Goal: Information Seeking & Learning: Learn about a topic

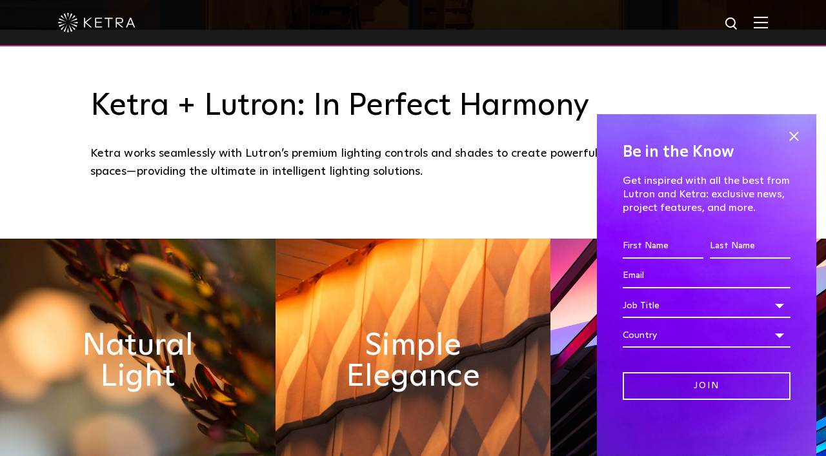
scroll to position [488, 0]
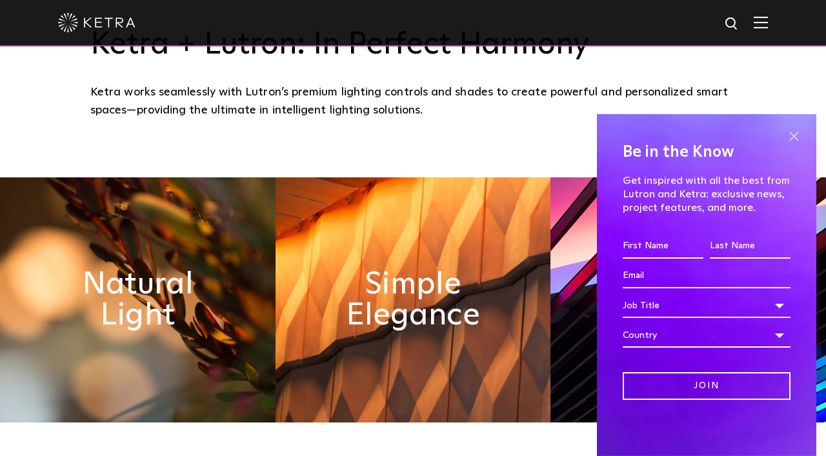
click at [790, 137] on span at bounding box center [793, 136] width 19 height 19
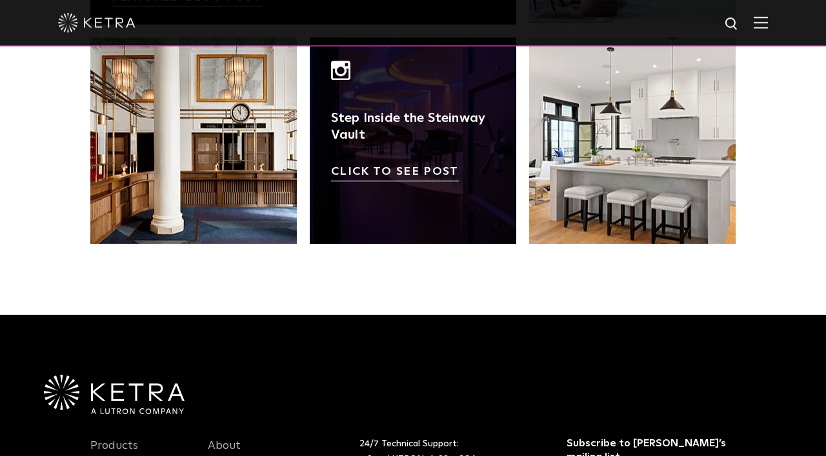
scroll to position [2578, 0]
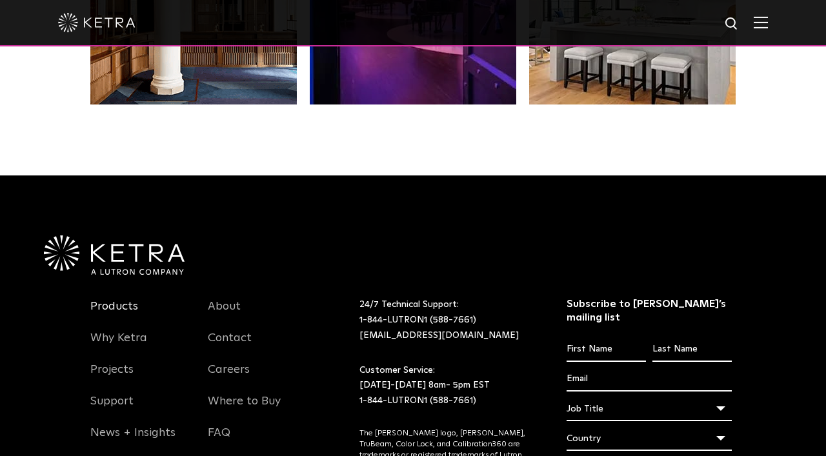
click at [108, 314] on link "Products" at bounding box center [114, 314] width 48 height 30
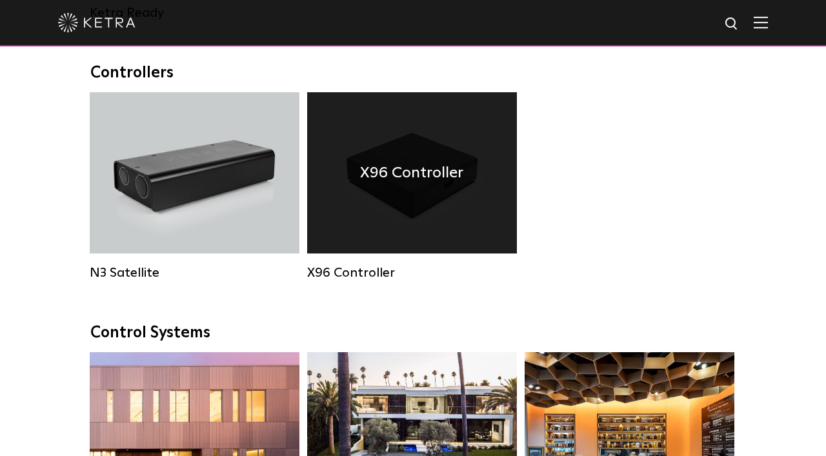
scroll to position [1742, 0]
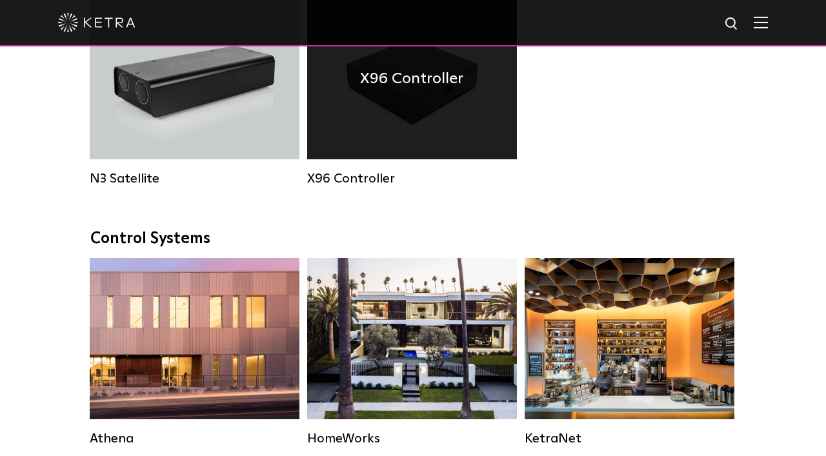
click at [325, 143] on div "X96 Controller" at bounding box center [412, 78] width 210 height 161
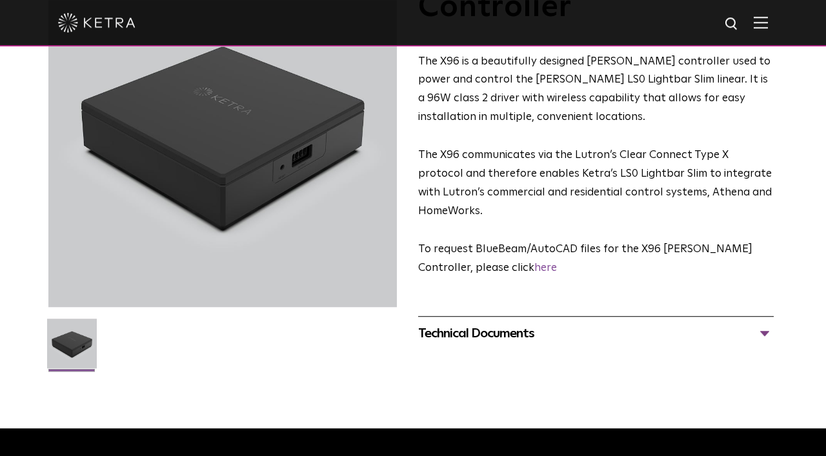
scroll to position [209, 0]
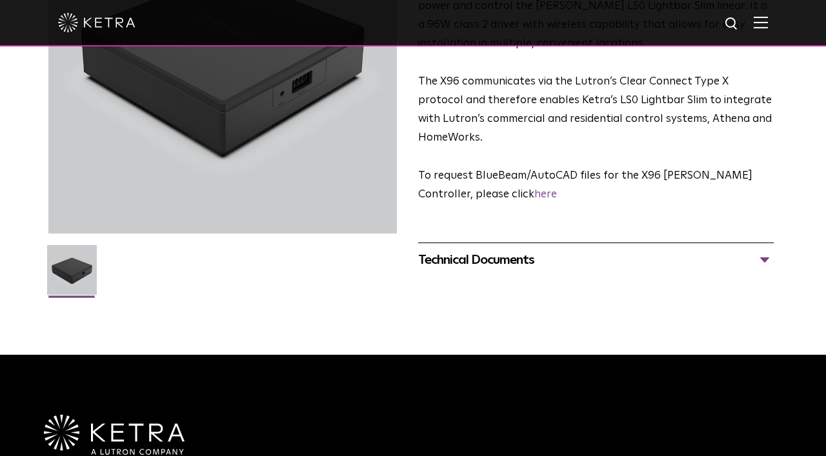
click at [453, 243] on div "Technical Documents X96 Specification Sheet X96 Ketra Controller Installation G…" at bounding box center [596, 260] width 356 height 34
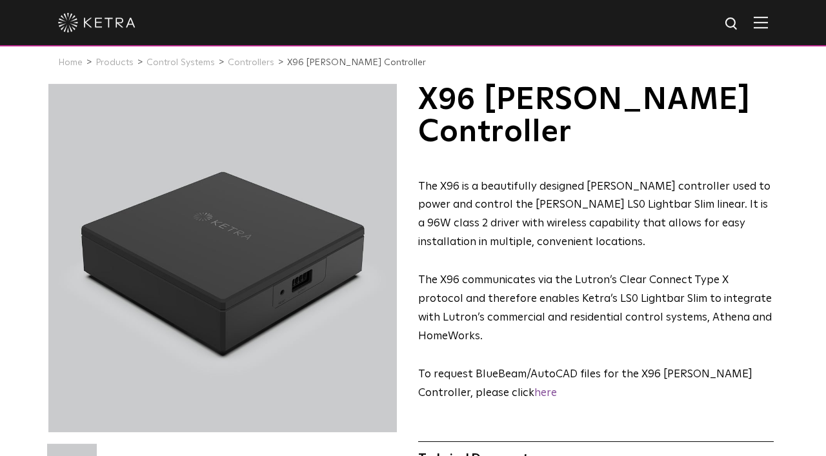
scroll to position [0, 0]
